Goal: Navigation & Orientation: Find specific page/section

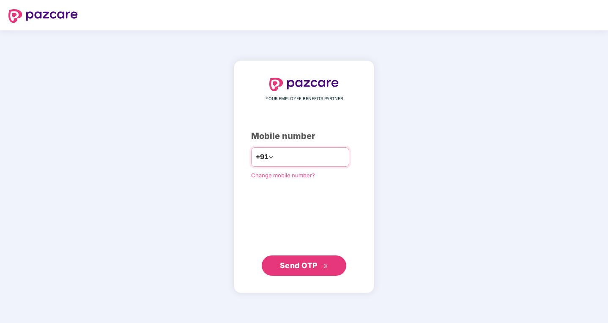
click at [283, 159] on input "number" at bounding box center [309, 157] width 69 height 14
type input "**********"
click at [296, 272] on button "Send OTP" at bounding box center [304, 266] width 85 height 20
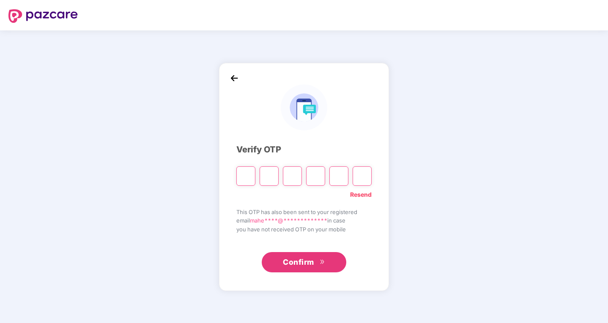
type input "*"
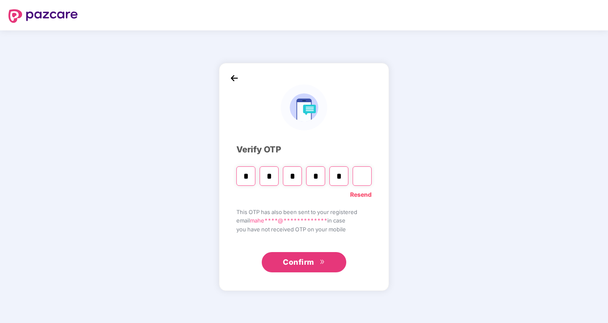
type input "*"
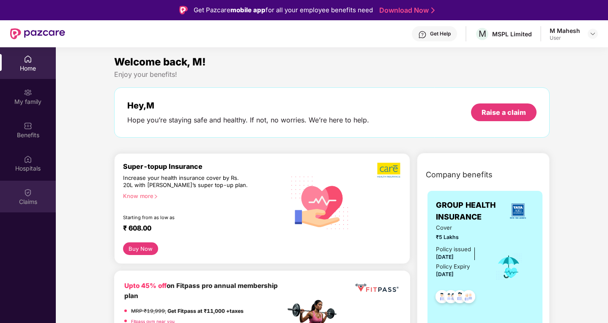
click at [29, 197] on img at bounding box center [28, 192] width 8 height 8
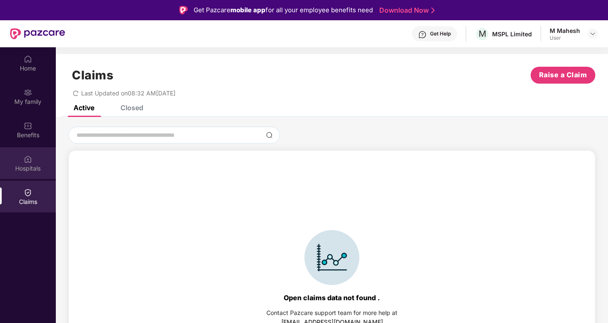
click at [25, 167] on div "Hospitals" at bounding box center [28, 168] width 56 height 8
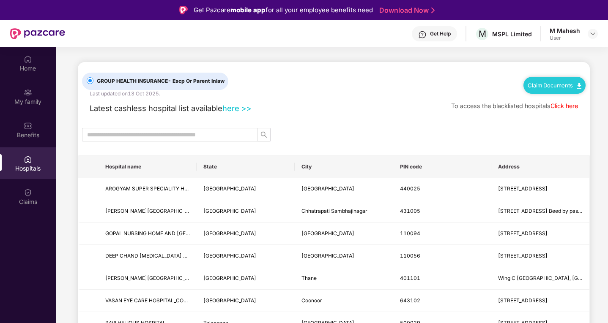
click at [238, 110] on link "here >>" at bounding box center [236, 108] width 29 height 9
